Goal: Information Seeking & Learning: Learn about a topic

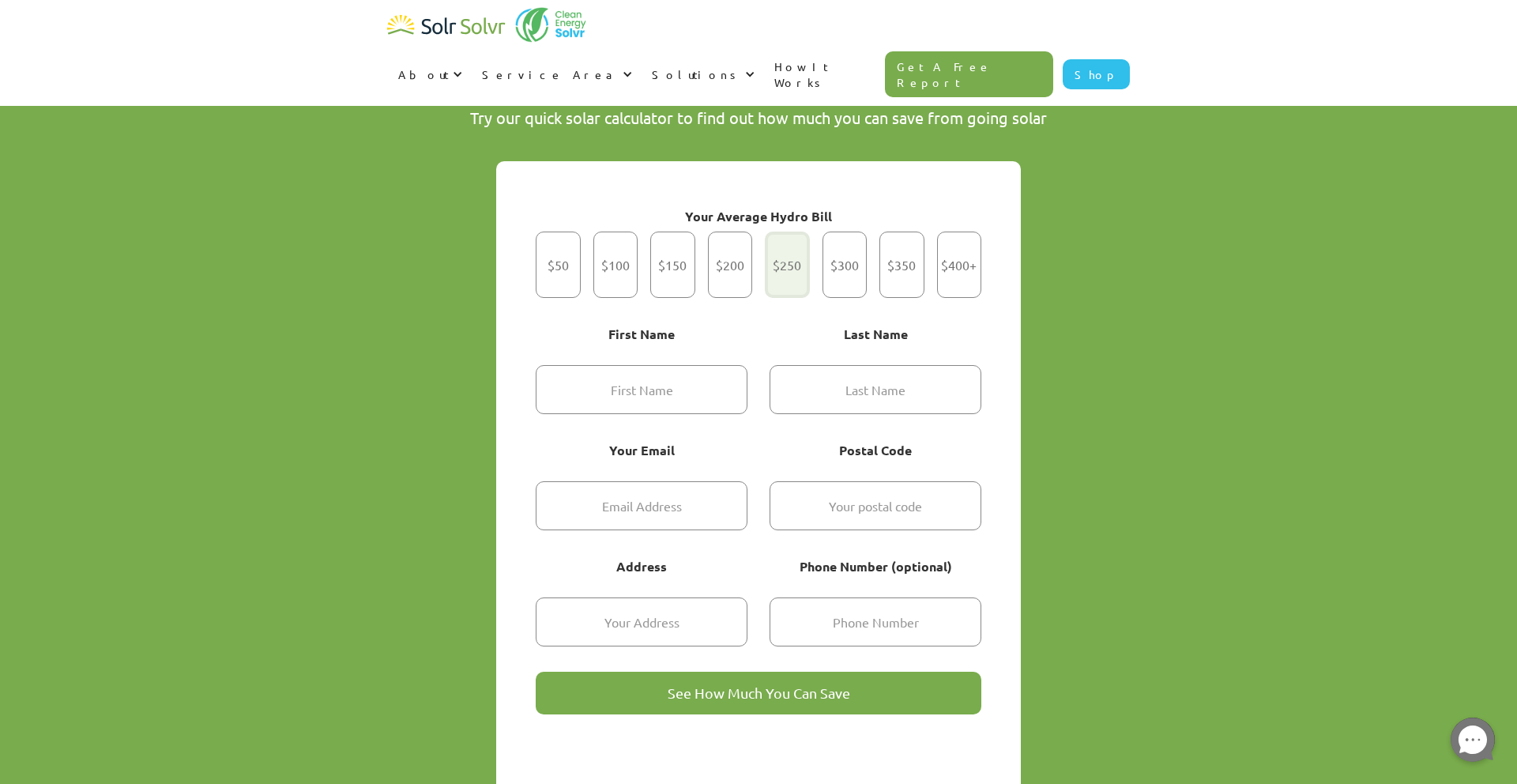
scroll to position [1093, 0]
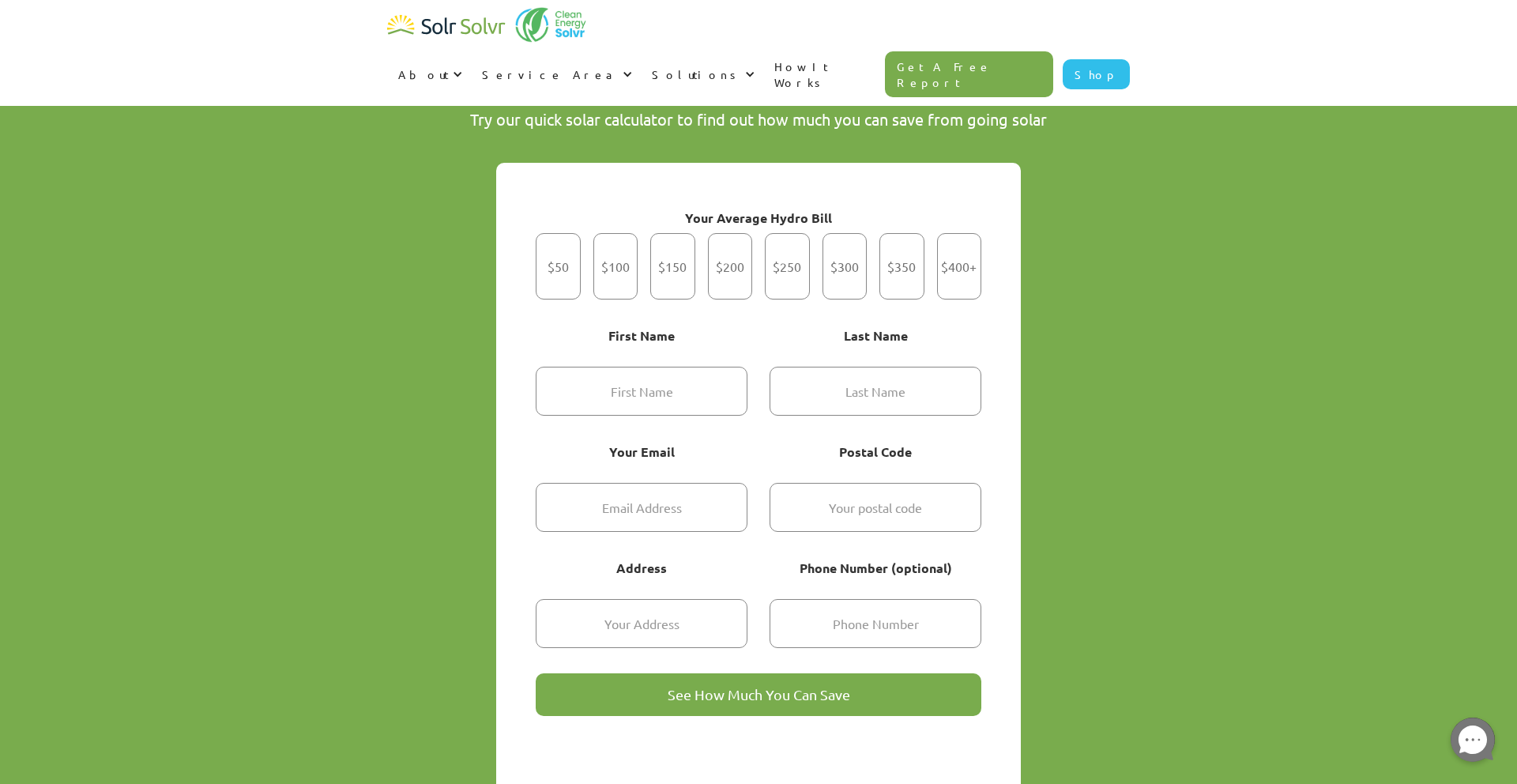
click at [995, 51] on link "Get A Free Report" at bounding box center [970, 74] width 169 height 46
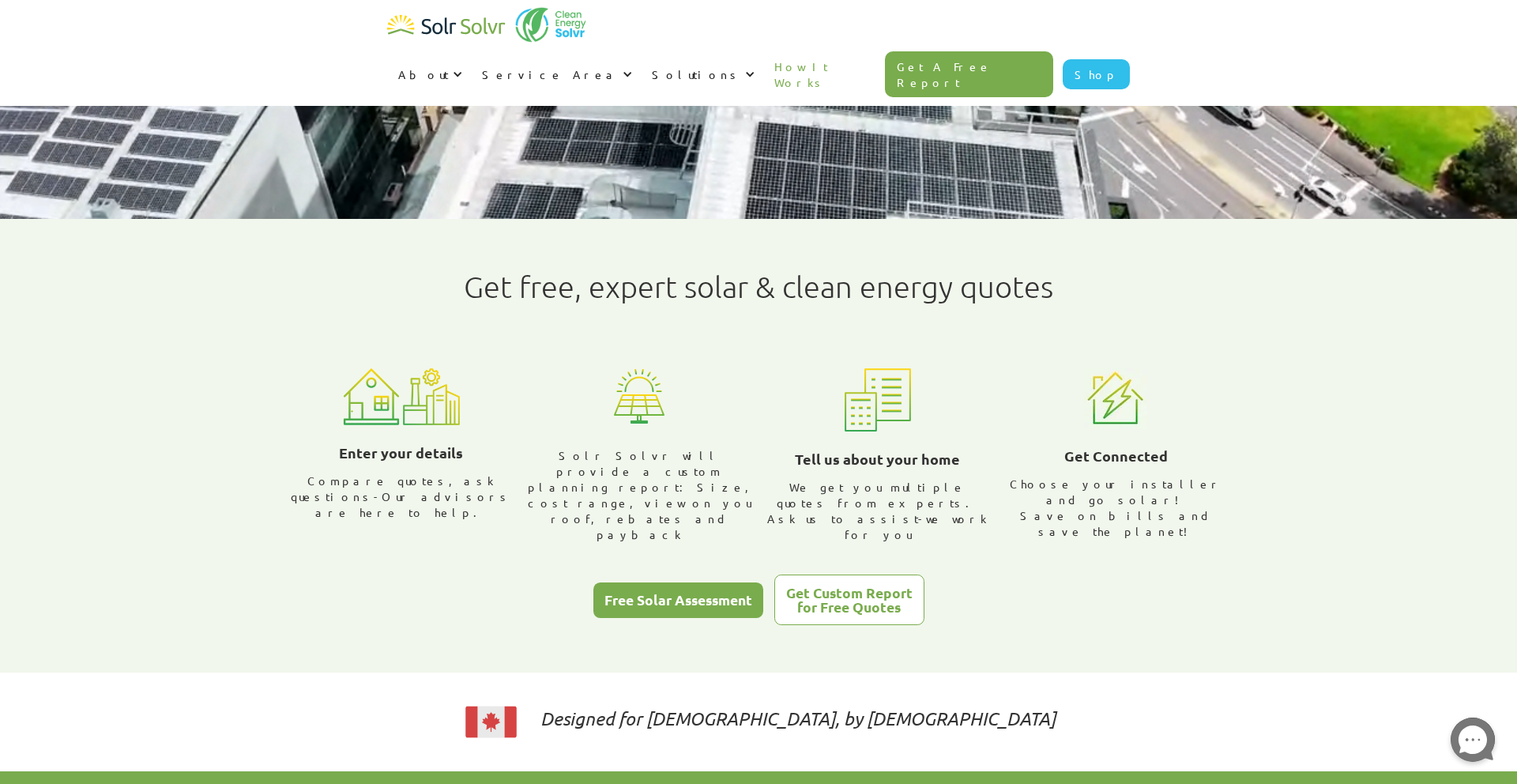
scroll to position [157, 0]
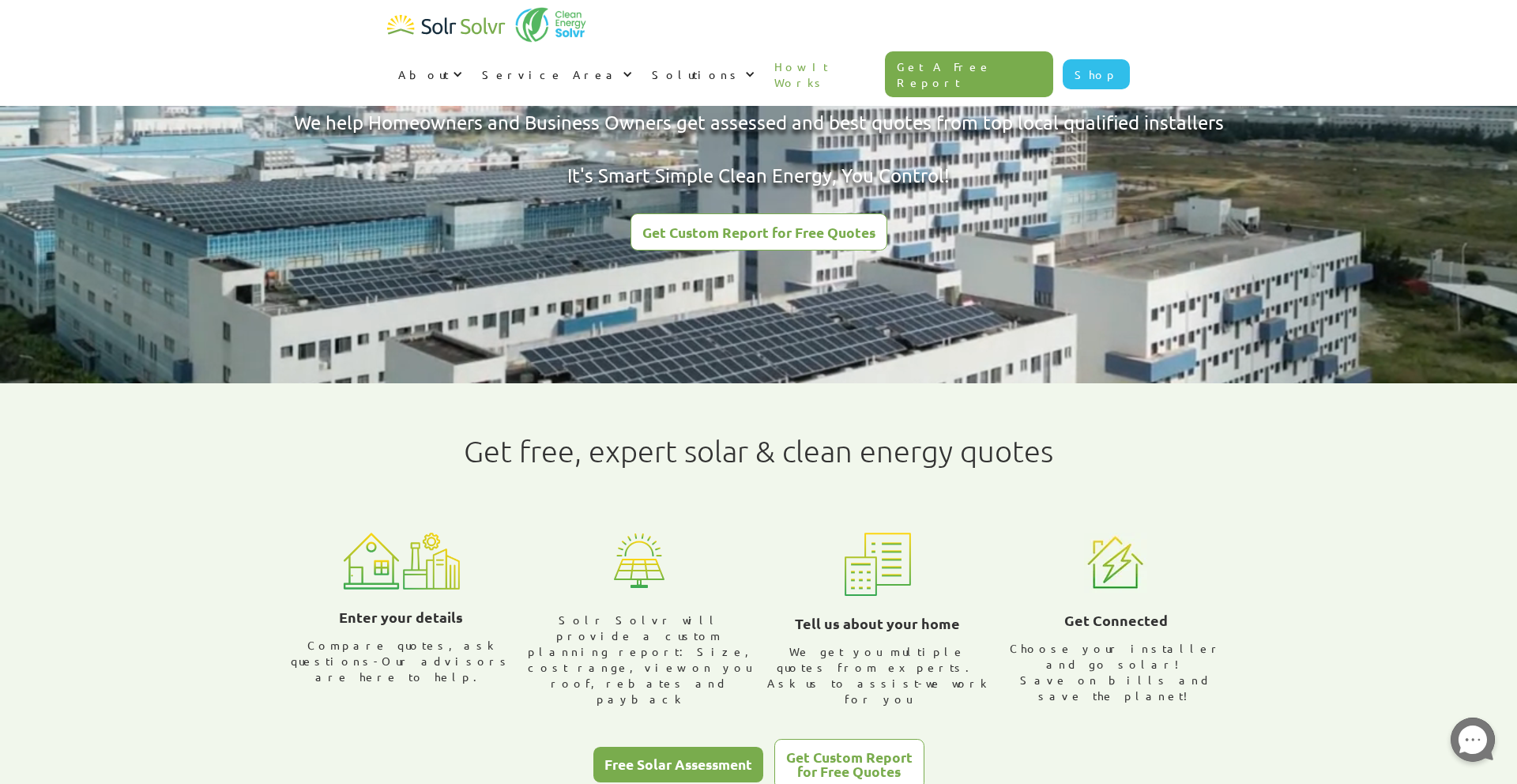
click at [727, 230] on div "Get Custom Report for Free Quotes" at bounding box center [759, 232] width 233 height 14
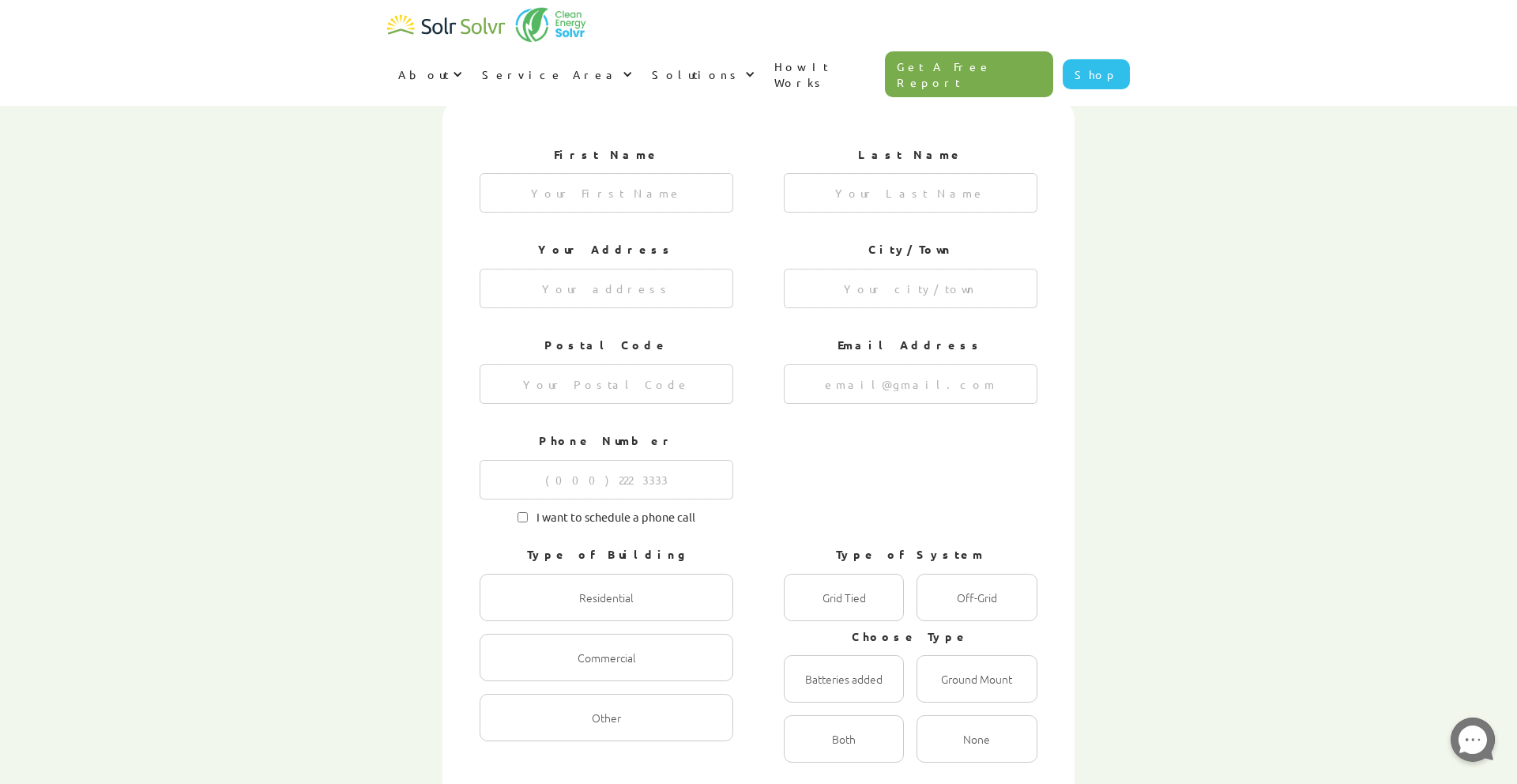
scroll to position [558, 0]
click at [416, 24] on img "home" at bounding box center [447, 25] width 119 height 32
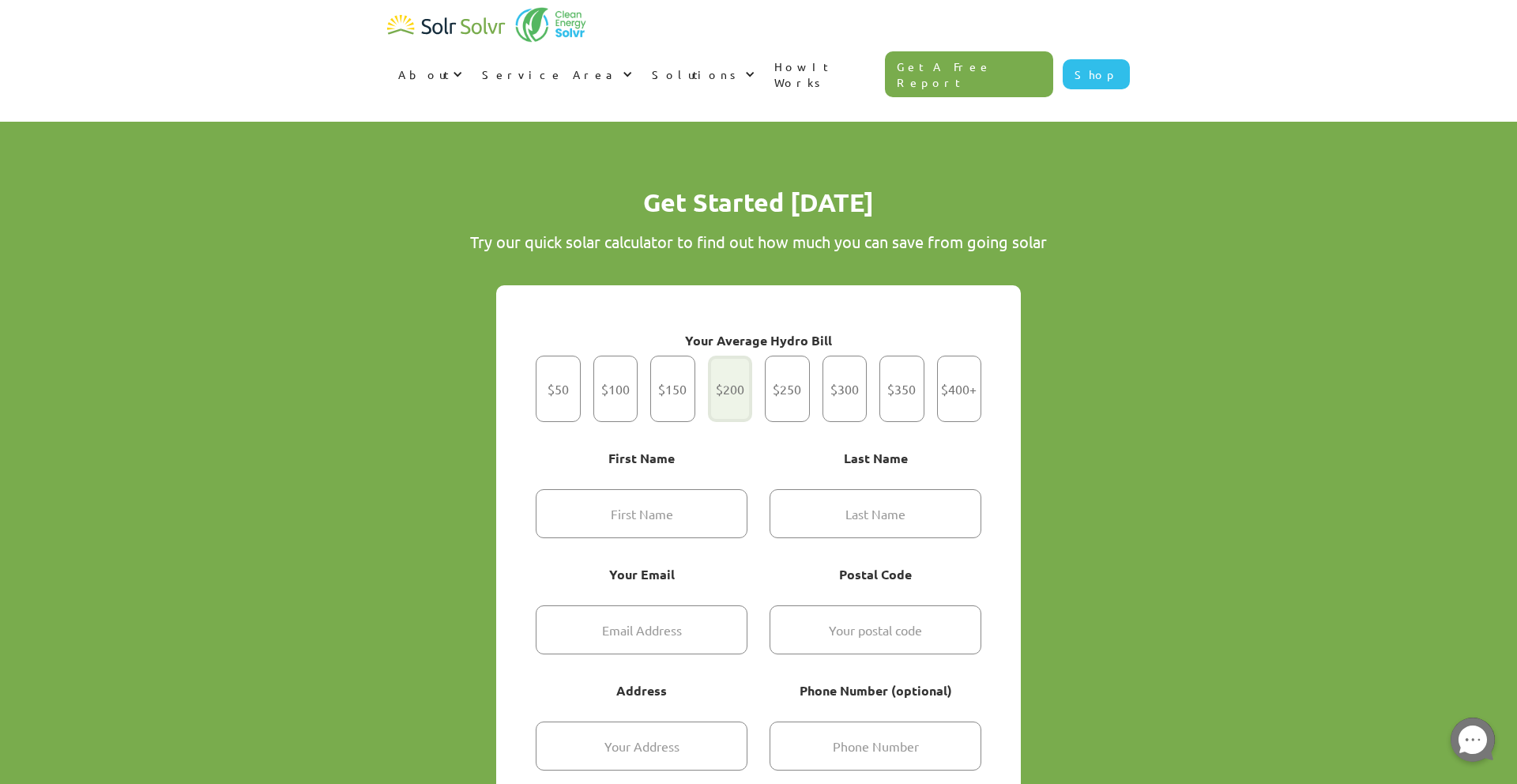
scroll to position [914, 0]
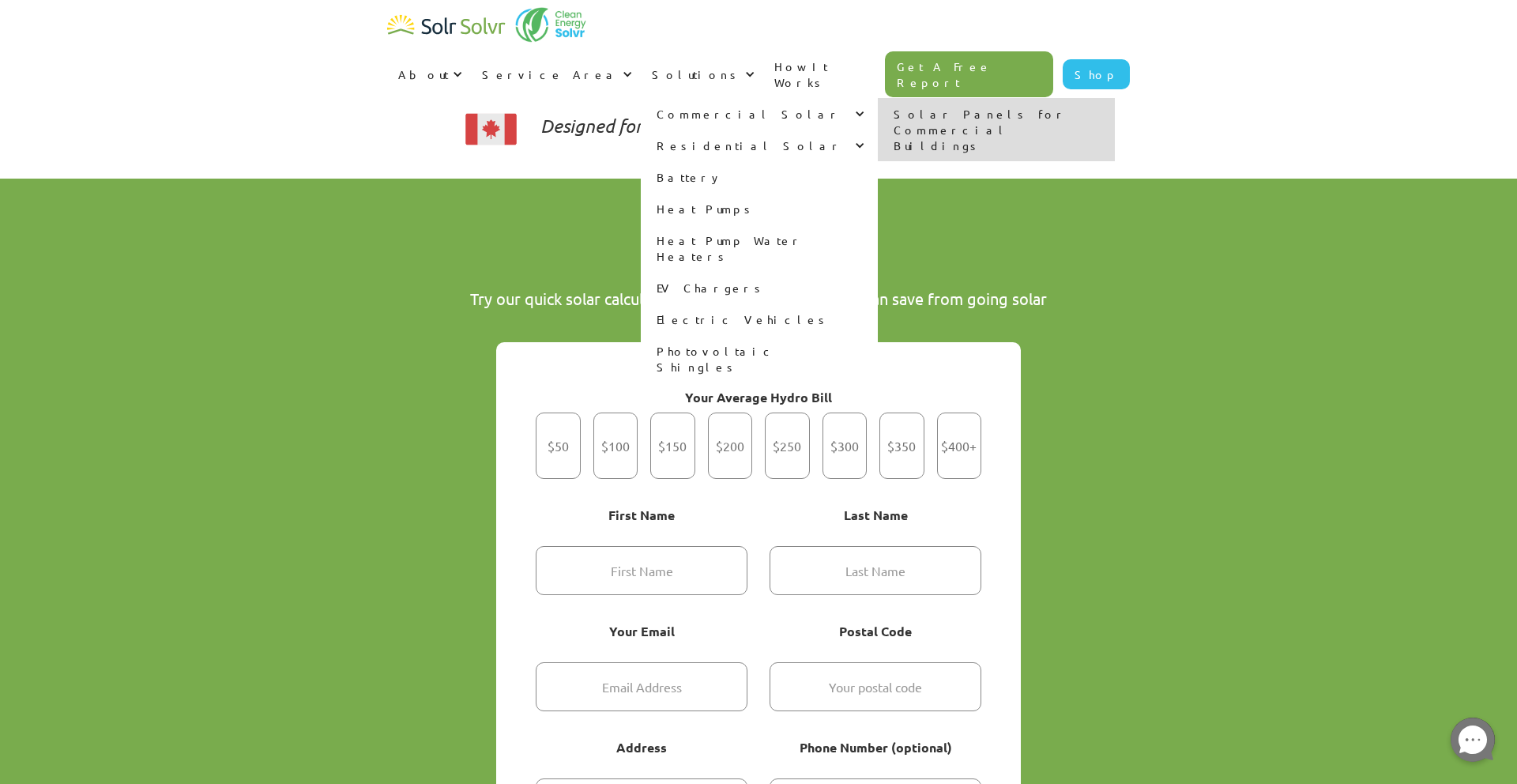
click at [1115, 98] on link "Solar Panels for Commercial Buildings" at bounding box center [996, 130] width 237 height 63
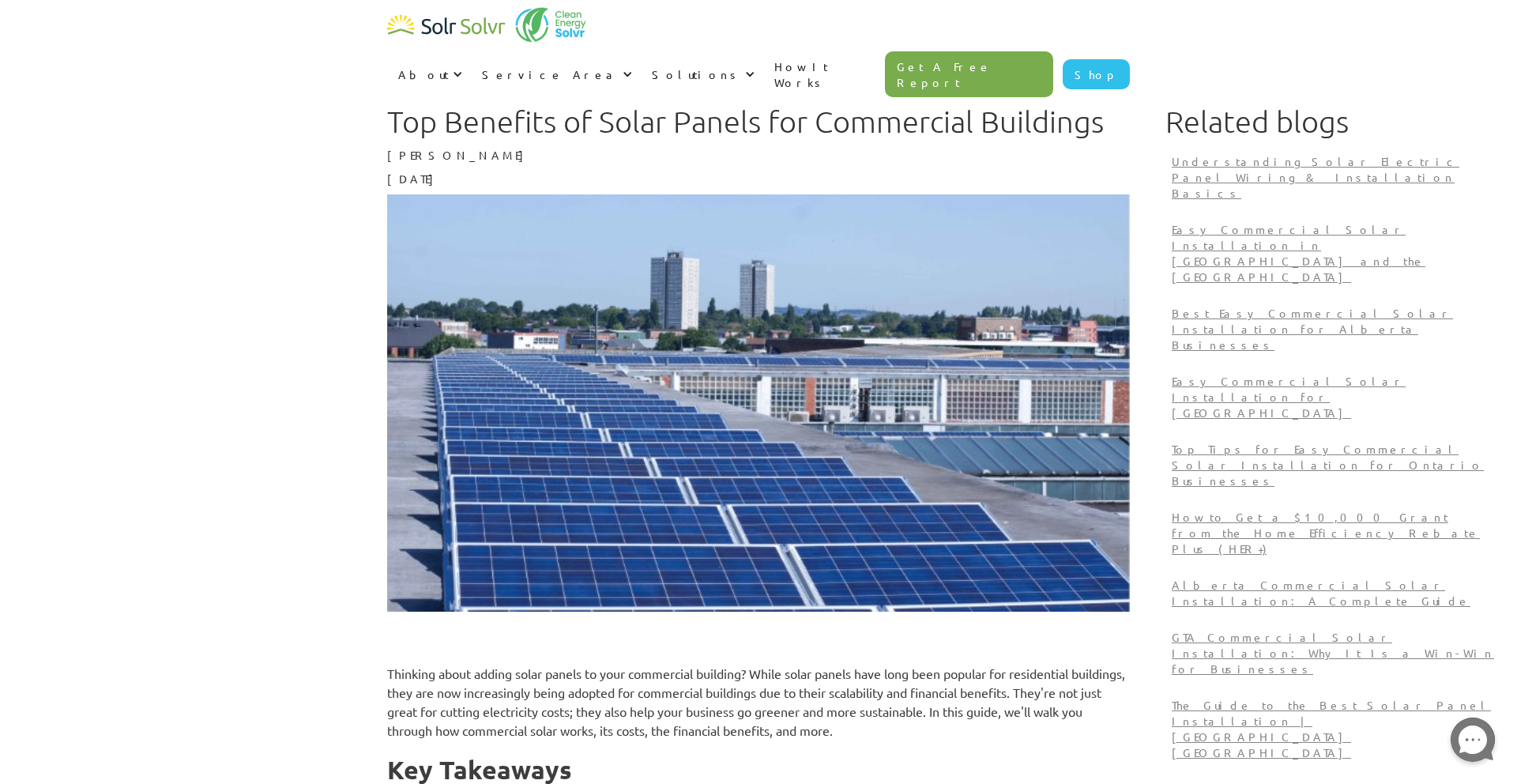
click at [498, 23] on img "home" at bounding box center [447, 25] width 119 height 32
